Goal: Task Accomplishment & Management: Complete application form

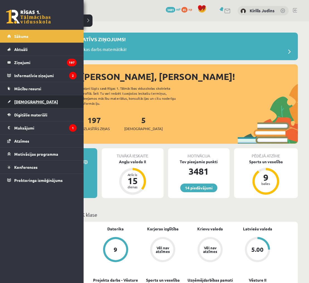
click at [30, 100] on span "[DEMOGRAPHIC_DATA]" at bounding box center [36, 101] width 44 height 5
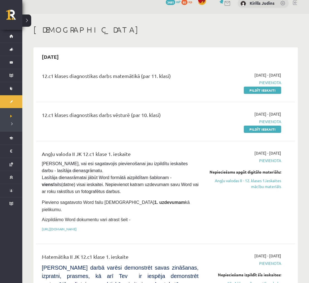
scroll to position [8, 0]
click at [254, 89] on link "Pildīt ieskaiti" at bounding box center [262, 89] width 37 height 7
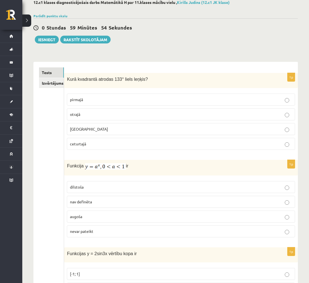
scroll to position [30, 0]
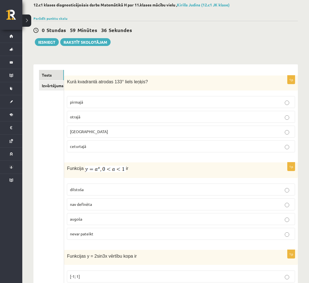
click at [209, 116] on p "otrajā" at bounding box center [181, 117] width 222 height 6
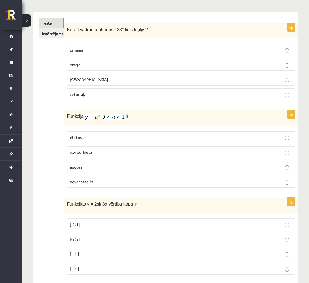
scroll to position [87, 0]
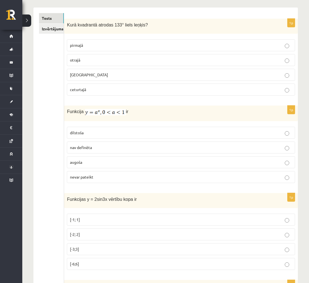
click at [162, 130] on p "dilstoša" at bounding box center [181, 133] width 222 height 6
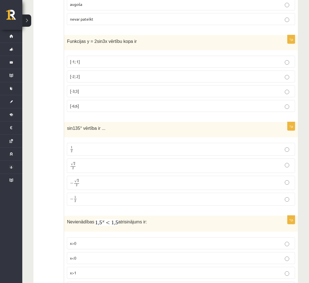
scroll to position [248, 0]
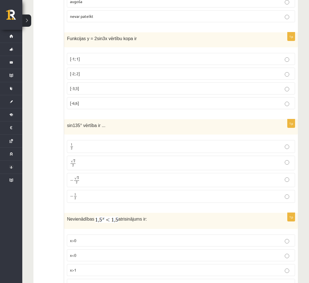
click at [121, 162] on p "√ 2 2 2 2" at bounding box center [181, 163] width 222 height 8
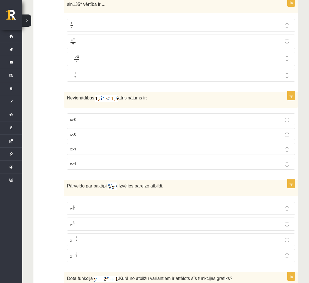
scroll to position [369, 0]
click at [145, 164] on p "x<1" at bounding box center [181, 164] width 222 height 6
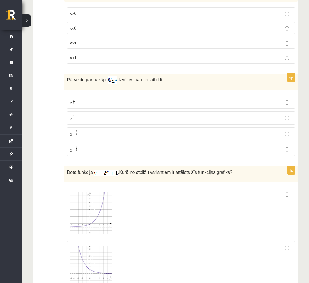
scroll to position [476, 0]
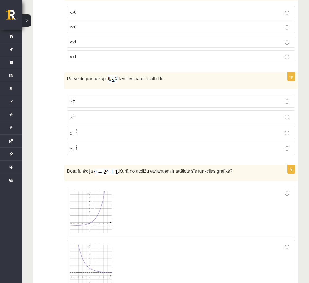
drag, startPoint x: 76, startPoint y: 101, endPoint x: 101, endPoint y: 95, distance: 25.9
click at [76, 101] on p "x 3 8 x 3 8" at bounding box center [181, 101] width 222 height 7
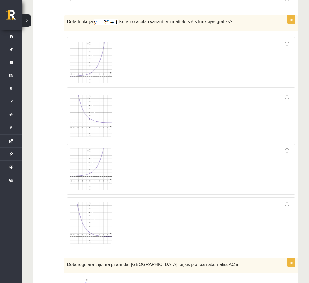
scroll to position [631, 0]
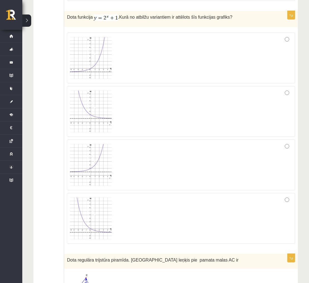
click at [99, 172] on img at bounding box center [91, 165] width 42 height 42
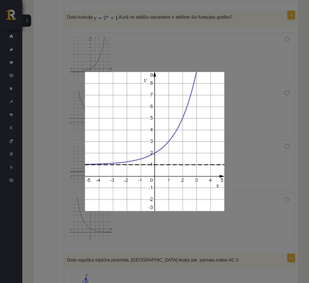
click at [239, 154] on div at bounding box center [154, 141] width 309 height 283
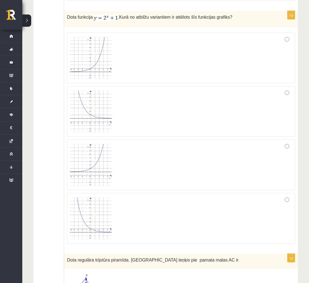
click at [255, 158] on div at bounding box center [181, 165] width 222 height 45
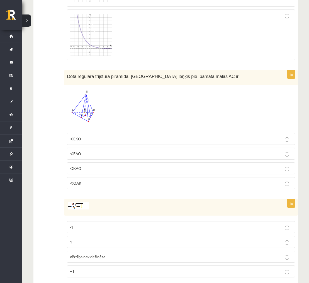
scroll to position [816, 0]
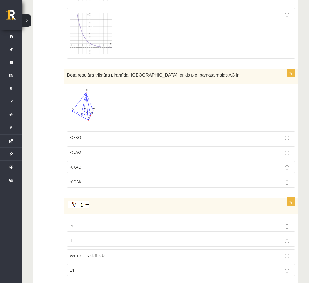
click at [94, 104] on img at bounding box center [84, 108] width 34 height 42
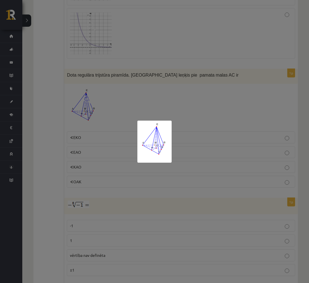
click at [94, 134] on div at bounding box center [154, 141] width 309 height 283
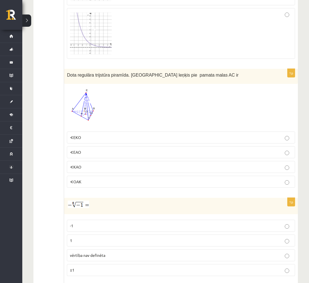
click at [92, 137] on p "∢EKO" at bounding box center [181, 138] width 222 height 6
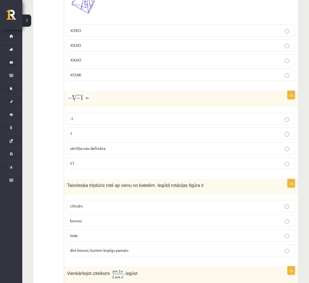
scroll to position [923, 0]
click at [112, 147] on p "vērtība nav definēta" at bounding box center [181, 149] width 222 height 6
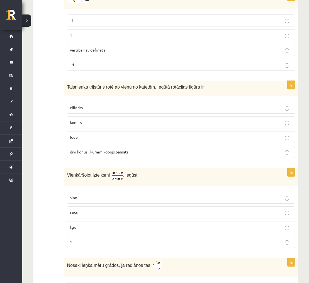
scroll to position [1023, 0]
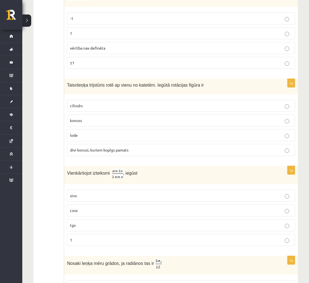
click at [157, 118] on p "konuss" at bounding box center [181, 121] width 222 height 6
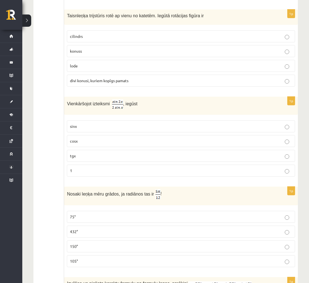
scroll to position [1093, 0]
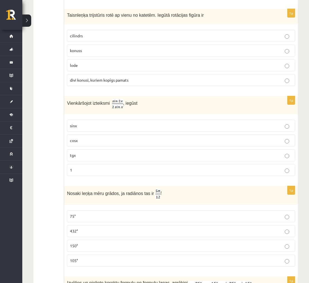
click at [170, 141] on p "cosx" at bounding box center [181, 141] width 222 height 6
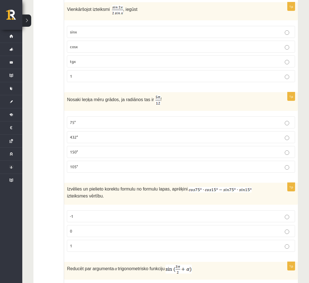
scroll to position [1188, 0]
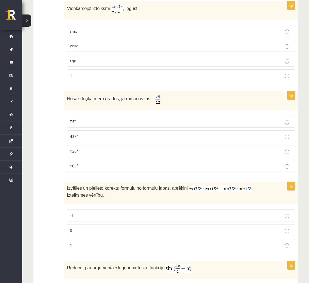
click at [133, 122] on p "75°" at bounding box center [181, 122] width 222 height 6
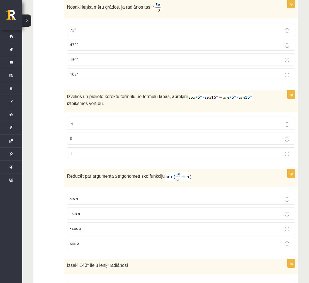
scroll to position [1281, 0]
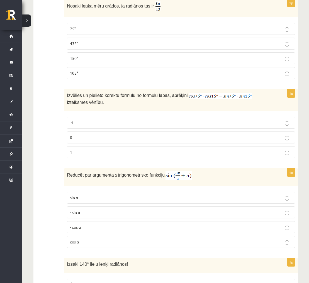
click at [182, 138] on p "0" at bounding box center [181, 138] width 222 height 6
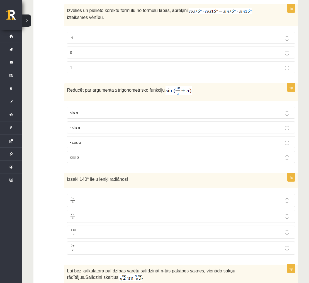
scroll to position [1366, 0]
click at [184, 139] on p "- cos ⁡α" at bounding box center [181, 142] width 222 height 6
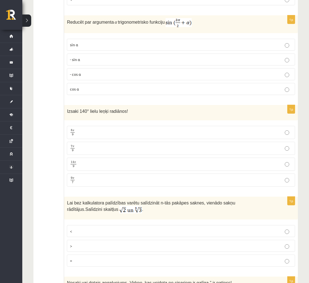
scroll to position [1433, 0]
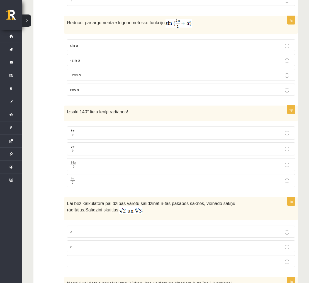
click at [89, 144] on label "7 π 9 7 π 9" at bounding box center [181, 148] width 228 height 13
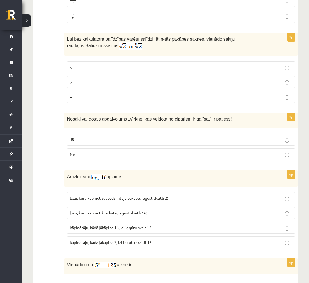
scroll to position [1611, 0]
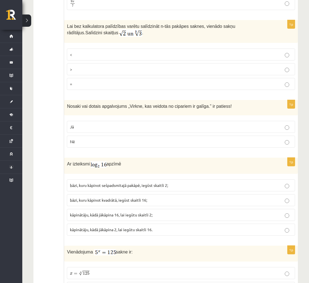
click at [277, 141] on p "Nē" at bounding box center [181, 142] width 222 height 6
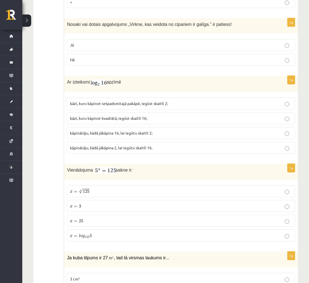
scroll to position [1694, 0]
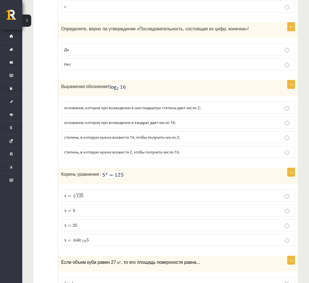
click at [188, 151] on p "степень, в которую нужно возвести 2, чтобы получить число 16." at bounding box center [178, 152] width 228 height 6
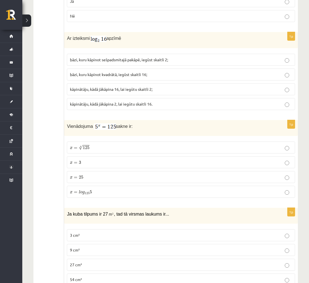
scroll to position [1738, 0]
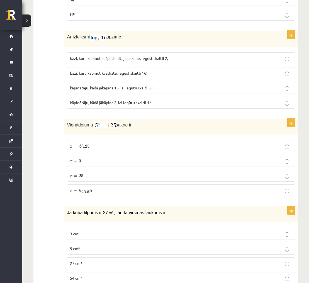
click at [109, 162] on p "x = 3 x = 3" at bounding box center [181, 161] width 222 height 6
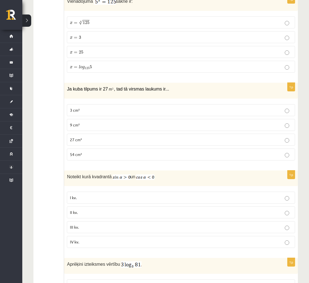
scroll to position [1866, 0]
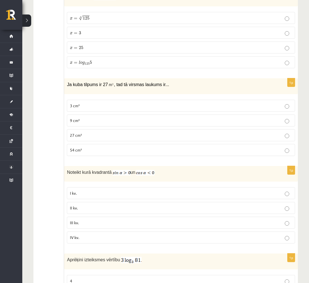
click at [147, 148] on p "54 cm²" at bounding box center [181, 150] width 222 height 6
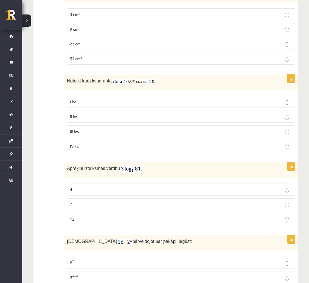
scroll to position [1961, 0]
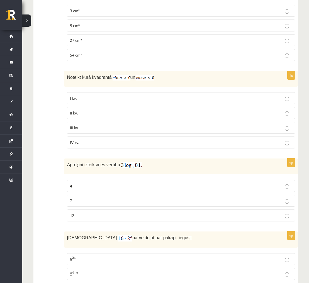
click at [122, 110] on p "II kv." at bounding box center [181, 113] width 222 height 6
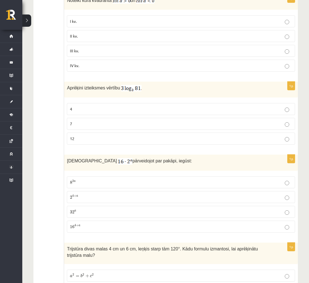
scroll to position [2039, 0]
click at [101, 137] on p "12" at bounding box center [181, 138] width 222 height 6
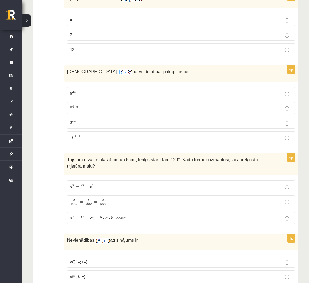
scroll to position [2127, 0]
click at [79, 106] on p "2 4 + a 2 4 + a" at bounding box center [181, 109] width 222 height 6
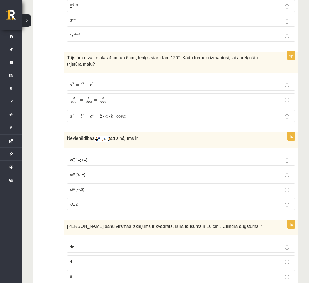
scroll to position [2228, 0]
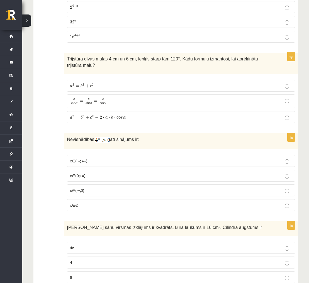
click at [121, 117] on p "a 2 = b 2 + c 2 − 2 ⋅ a ⋅ b ⋅ c o s α a 2 = b 2 + c 2 − 2 ⋅ a ⋅ b ⋅ c o s α" at bounding box center [181, 117] width 222 height 6
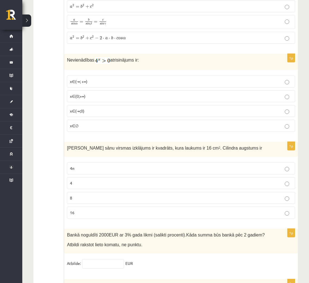
scroll to position [2308, 0]
click at [74, 79] on span "x∈(-∞; +∞)" at bounding box center [79, 81] width 18 height 5
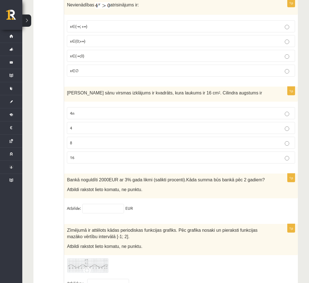
scroll to position [2362, 0]
click at [191, 125] on p "4" at bounding box center [181, 128] width 222 height 6
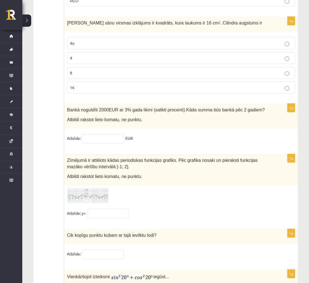
scroll to position [2455, 0]
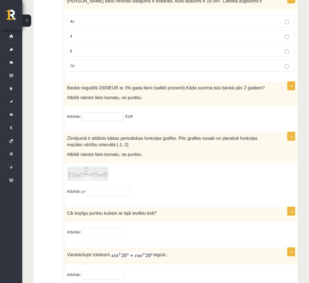
click at [110, 115] on input "text" at bounding box center [103, 116] width 42 height 9
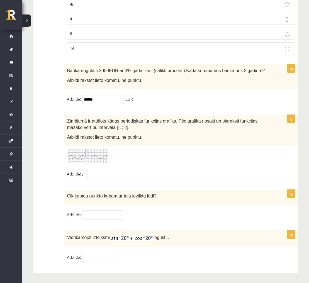
type input "******"
click at [96, 154] on img at bounding box center [88, 156] width 42 height 15
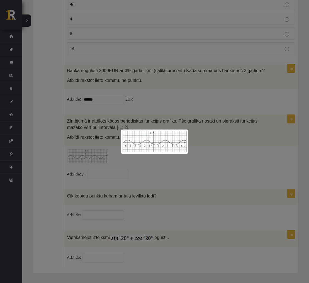
click at [112, 168] on div at bounding box center [154, 141] width 309 height 283
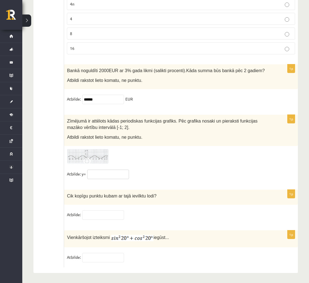
click at [110, 172] on input "text" at bounding box center [108, 174] width 42 height 9
click at [90, 173] on input "***" at bounding box center [108, 174] width 42 height 9
type input "****"
click at [101, 150] on img at bounding box center [88, 156] width 42 height 15
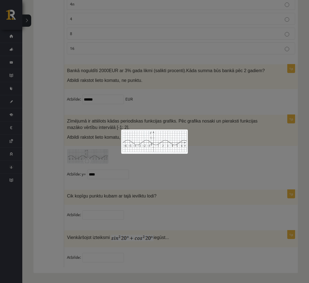
click at [206, 148] on div at bounding box center [154, 141] width 309 height 283
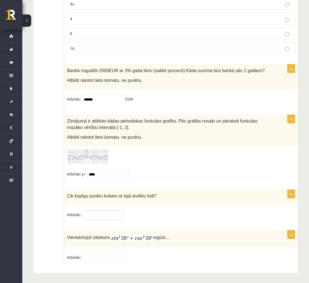
click at [93, 215] on input "text" at bounding box center [103, 214] width 42 height 9
type input "*"
click at [116, 257] on input "text" at bounding box center [103, 257] width 42 height 9
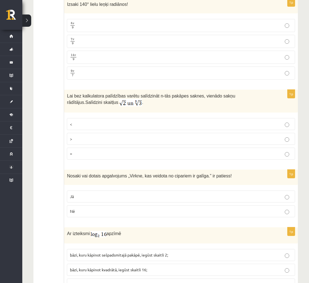
scroll to position [1536, 0]
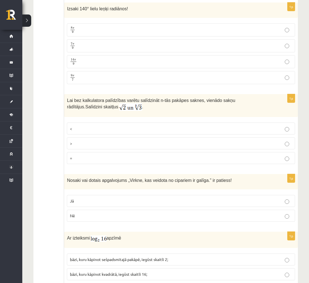
type input "*"
click at [125, 126] on p "<" at bounding box center [181, 129] width 222 height 6
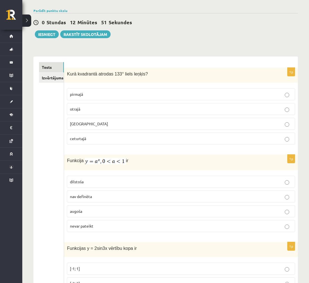
scroll to position [0, 0]
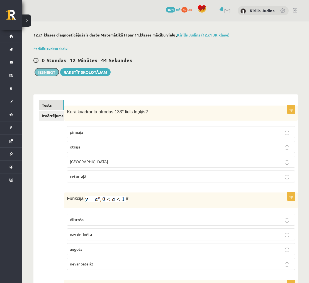
click at [42, 74] on button "Iesniegt" at bounding box center [47, 72] width 24 height 8
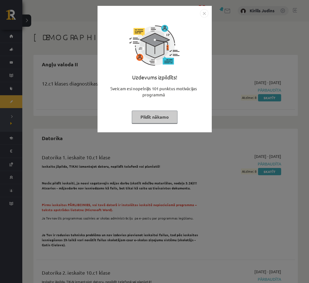
click at [204, 12] on img "Close" at bounding box center [204, 13] width 8 height 8
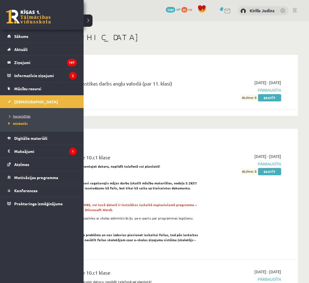
click at [16, 115] on span "Neizpildītās" at bounding box center [18, 116] width 23 height 4
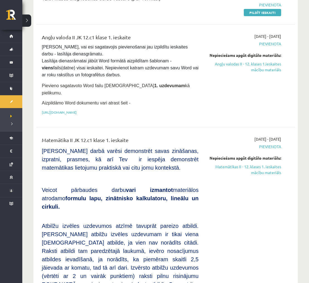
scroll to position [86, 0]
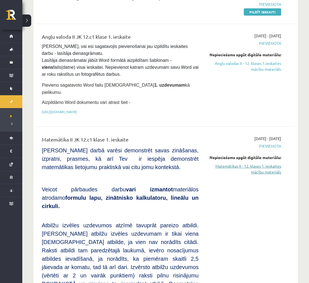
click at [255, 163] on link "Matemātikas II - 12. klases 1. ieskaites mācību materiāls" at bounding box center [244, 169] width 74 height 12
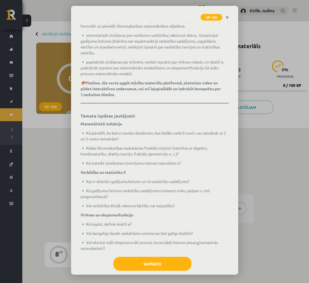
scroll to position [65, 0]
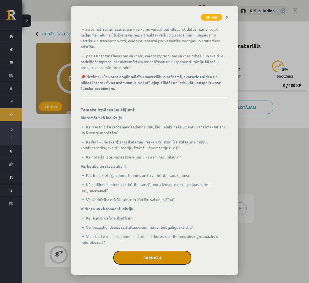
click at [174, 257] on button "Sapratu" at bounding box center [152, 258] width 78 height 14
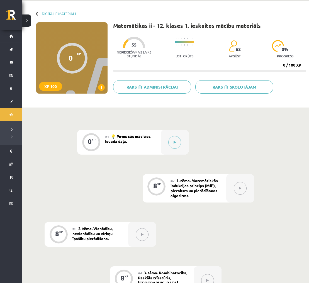
scroll to position [21, 0]
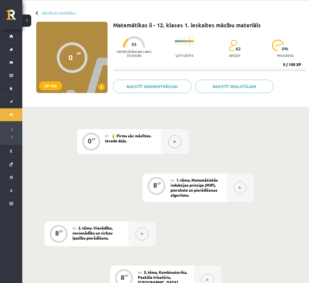
click at [175, 141] on icon at bounding box center [175, 141] width 3 height 3
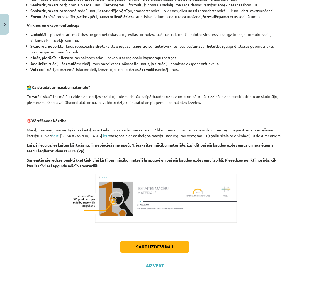
scroll to position [312, 0]
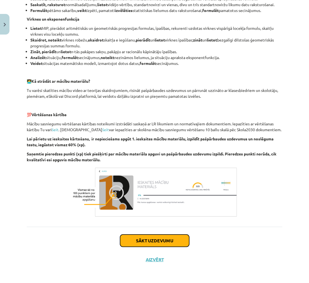
click at [180, 241] on button "Sākt uzdevumu" at bounding box center [154, 241] width 69 height 12
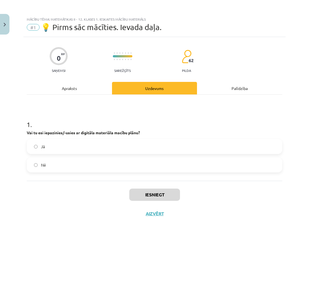
click at [177, 145] on label "Jā" at bounding box center [154, 147] width 255 height 14
click at [166, 198] on button "Iesniegt" at bounding box center [154, 195] width 51 height 12
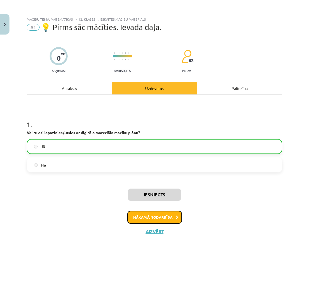
click at [179, 214] on button "Nākamā nodarbība" at bounding box center [154, 217] width 55 height 13
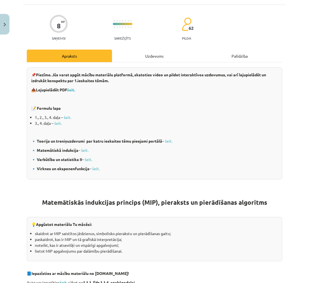
scroll to position [41, 0]
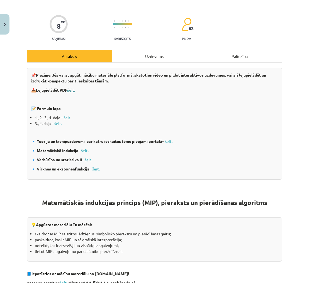
click at [72, 91] on b "šeit." at bounding box center [71, 90] width 8 height 5
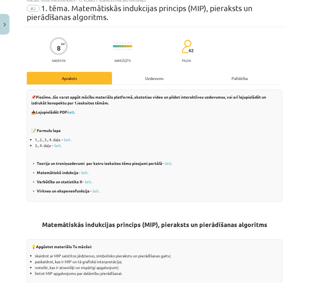
scroll to position [17, 0]
